Goal: Task Accomplishment & Management: Complete application form

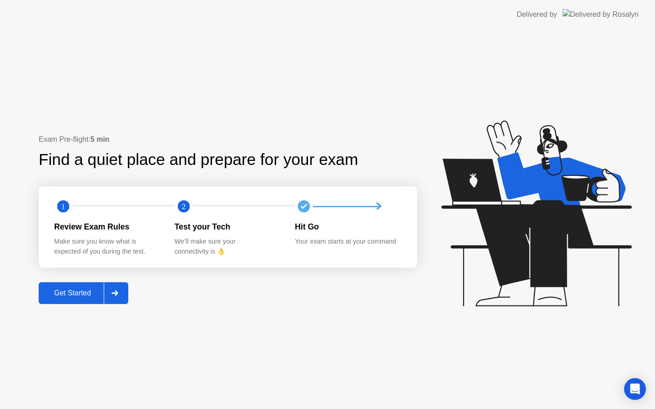
click at [125, 294] on div at bounding box center [115, 293] width 22 height 21
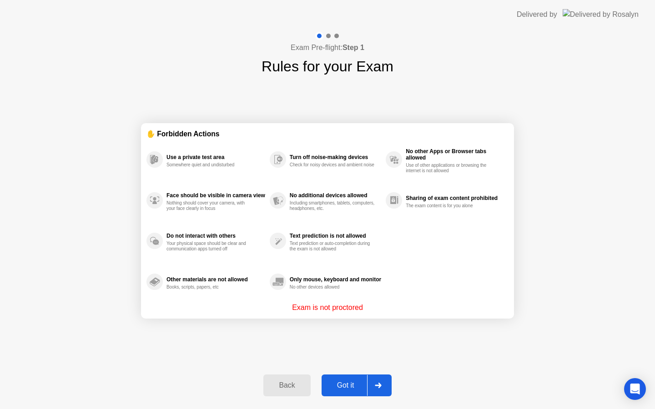
click at [378, 384] on icon at bounding box center [378, 385] width 7 height 5
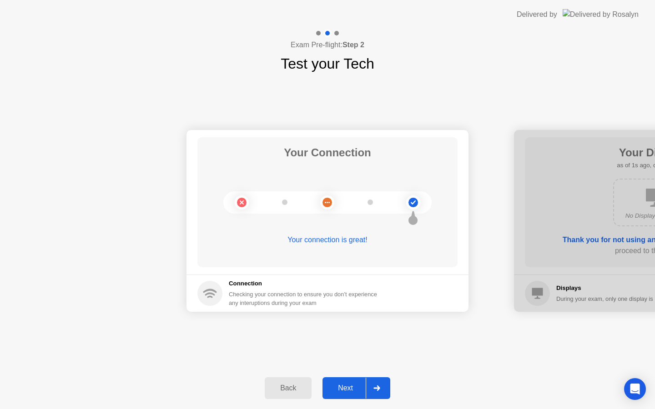
click at [378, 384] on div at bounding box center [377, 388] width 22 height 21
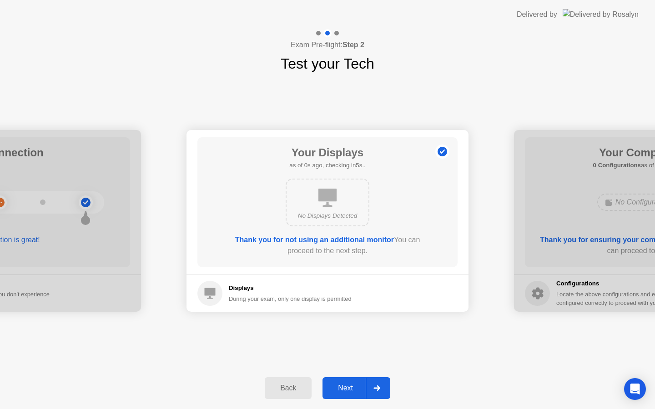
click at [378, 384] on div at bounding box center [377, 388] width 22 height 21
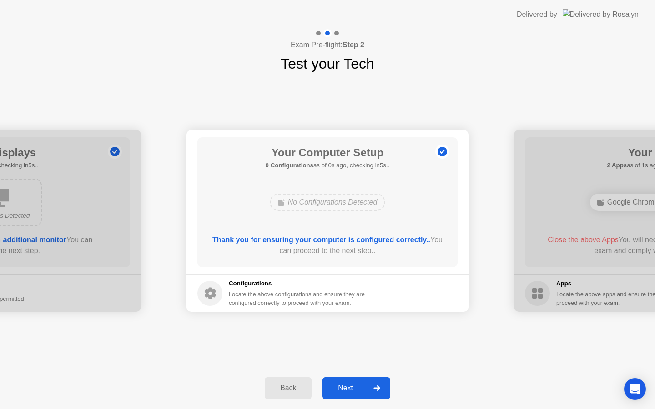
click at [378, 384] on div at bounding box center [377, 388] width 22 height 21
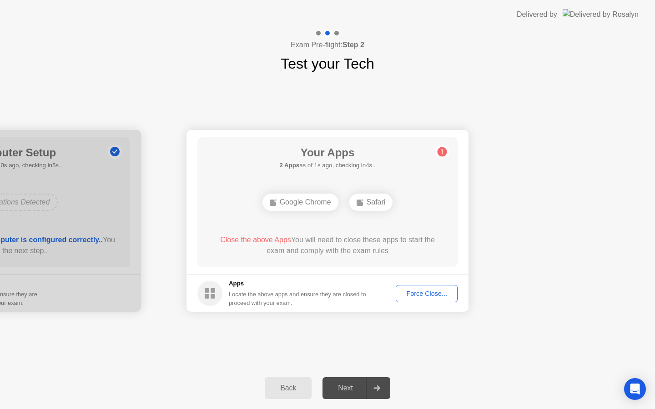
click at [425, 290] on div "Force Close..." at bounding box center [427, 293] width 56 height 7
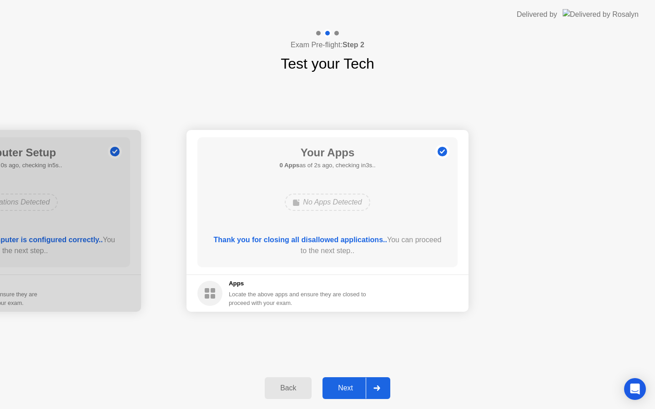
click at [379, 384] on div at bounding box center [377, 388] width 22 height 21
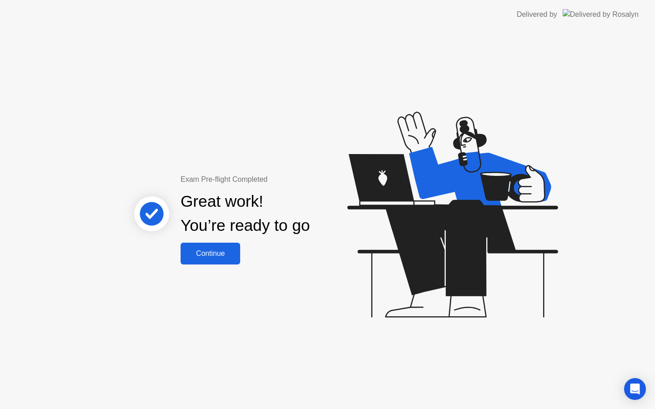
click at [229, 256] on div "Continue" at bounding box center [210, 254] width 54 height 8
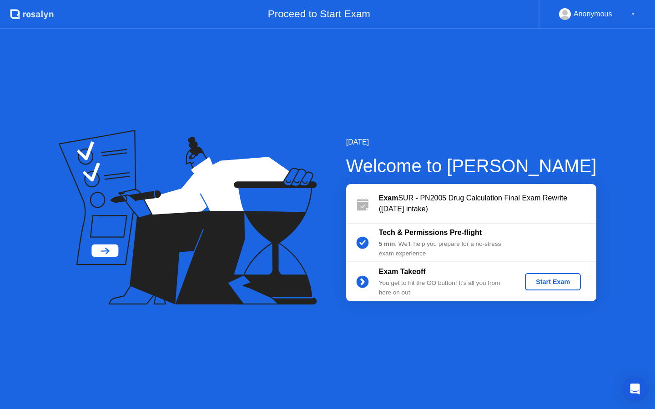
click at [547, 279] on div "Start Exam" at bounding box center [553, 281] width 49 height 7
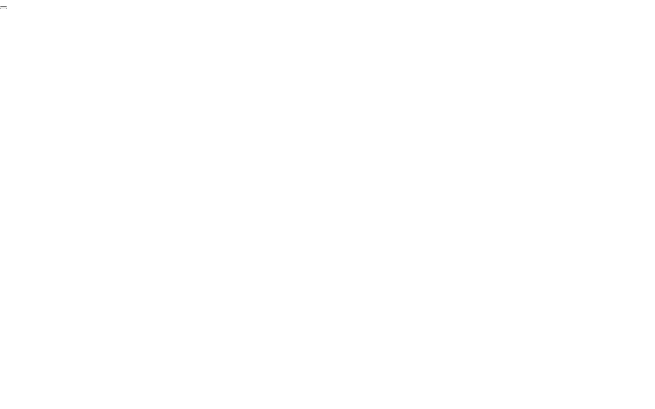
click div "End Proctoring Session"
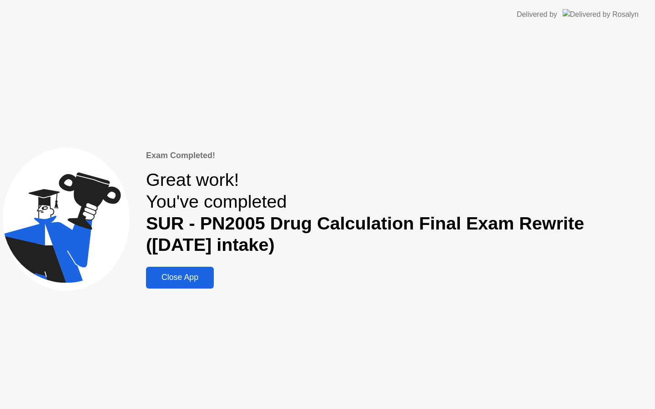
click at [183, 285] on button "Close App" at bounding box center [180, 278] width 68 height 22
